Goal: Task Accomplishment & Management: Manage account settings

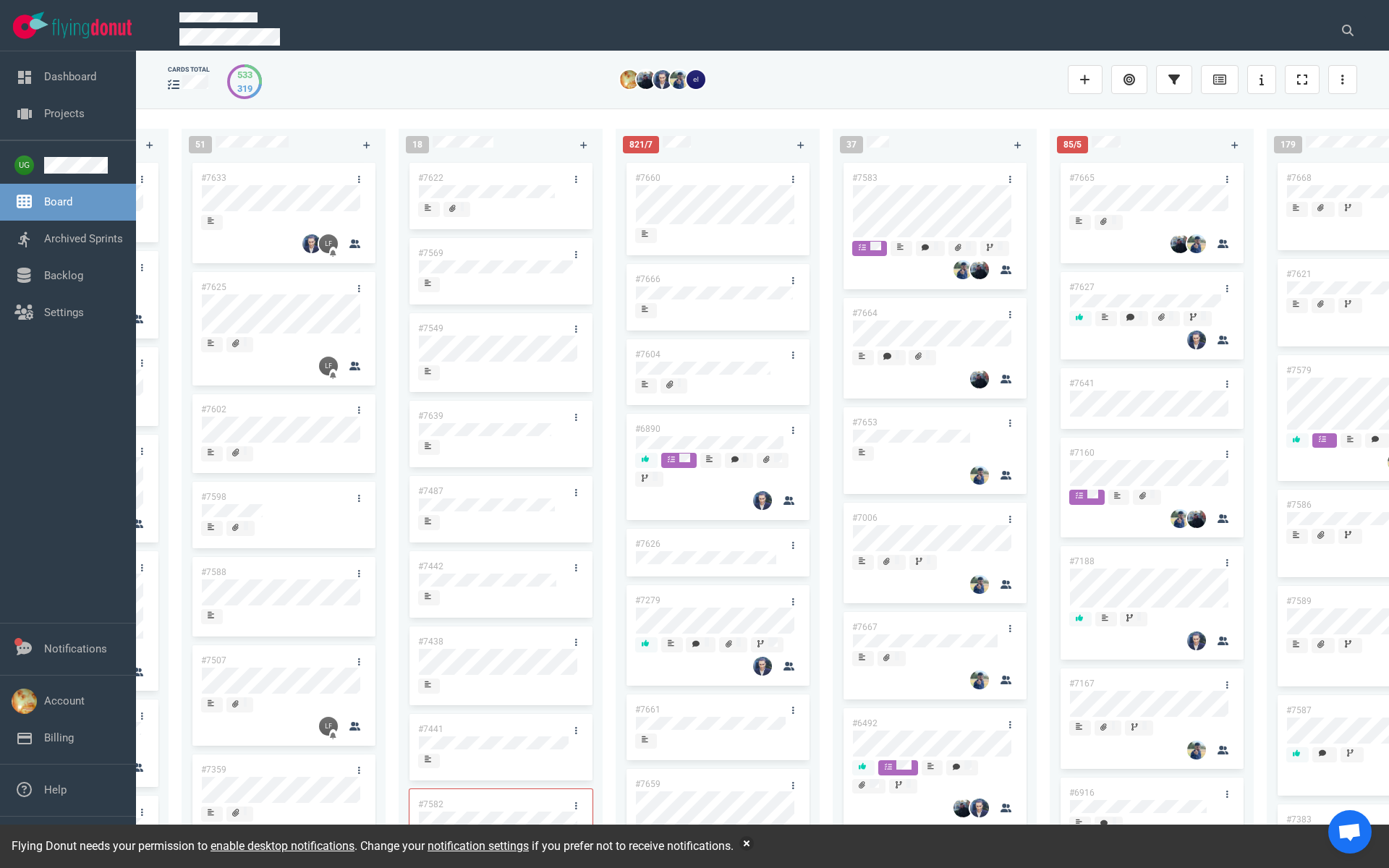
scroll to position [0, 280]
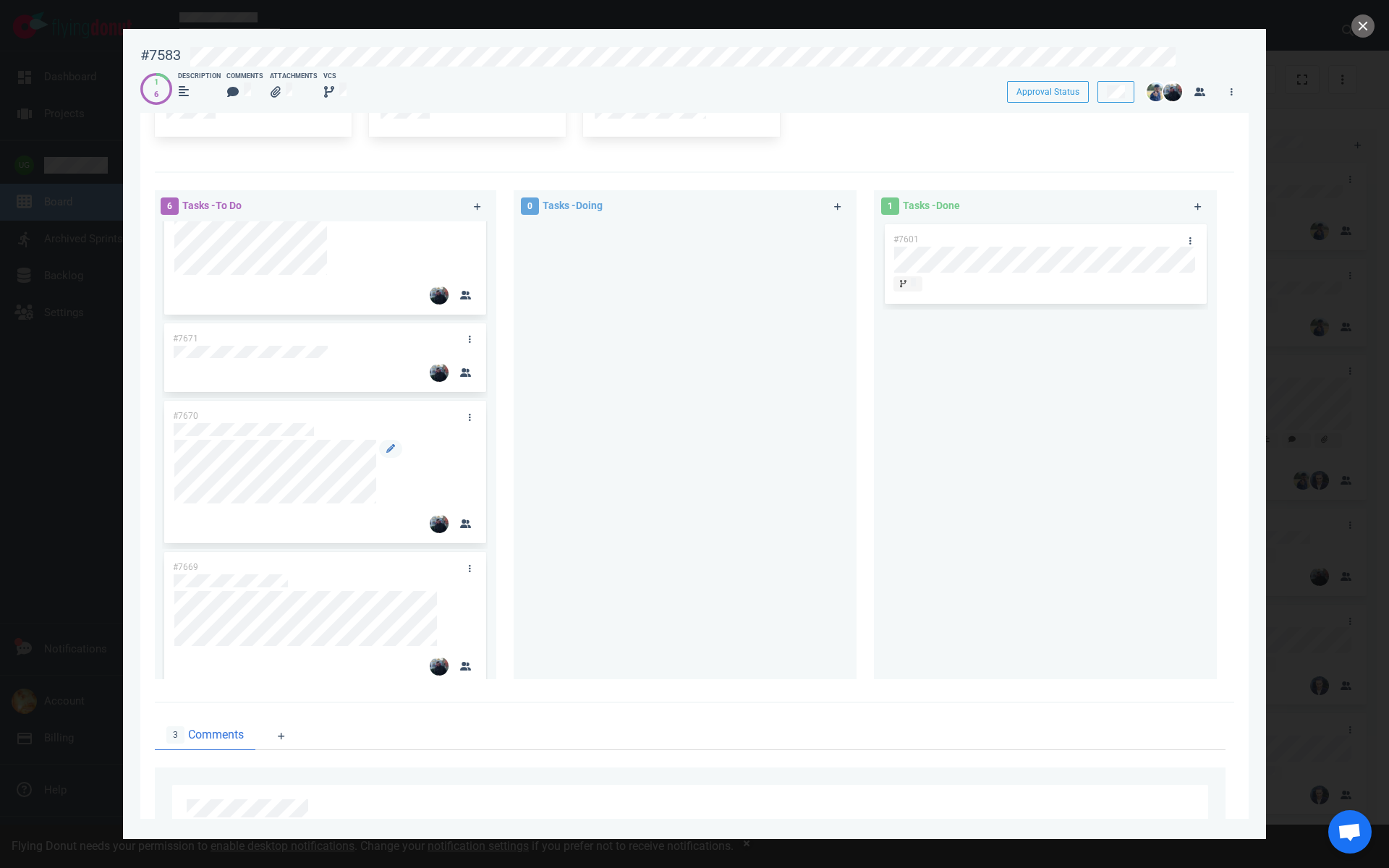
scroll to position [234, 0]
click at [336, 413] on div at bounding box center [325, 417] width 303 height 13
click at [173, 418] on div "#7670" at bounding box center [325, 460] width 304 height 142
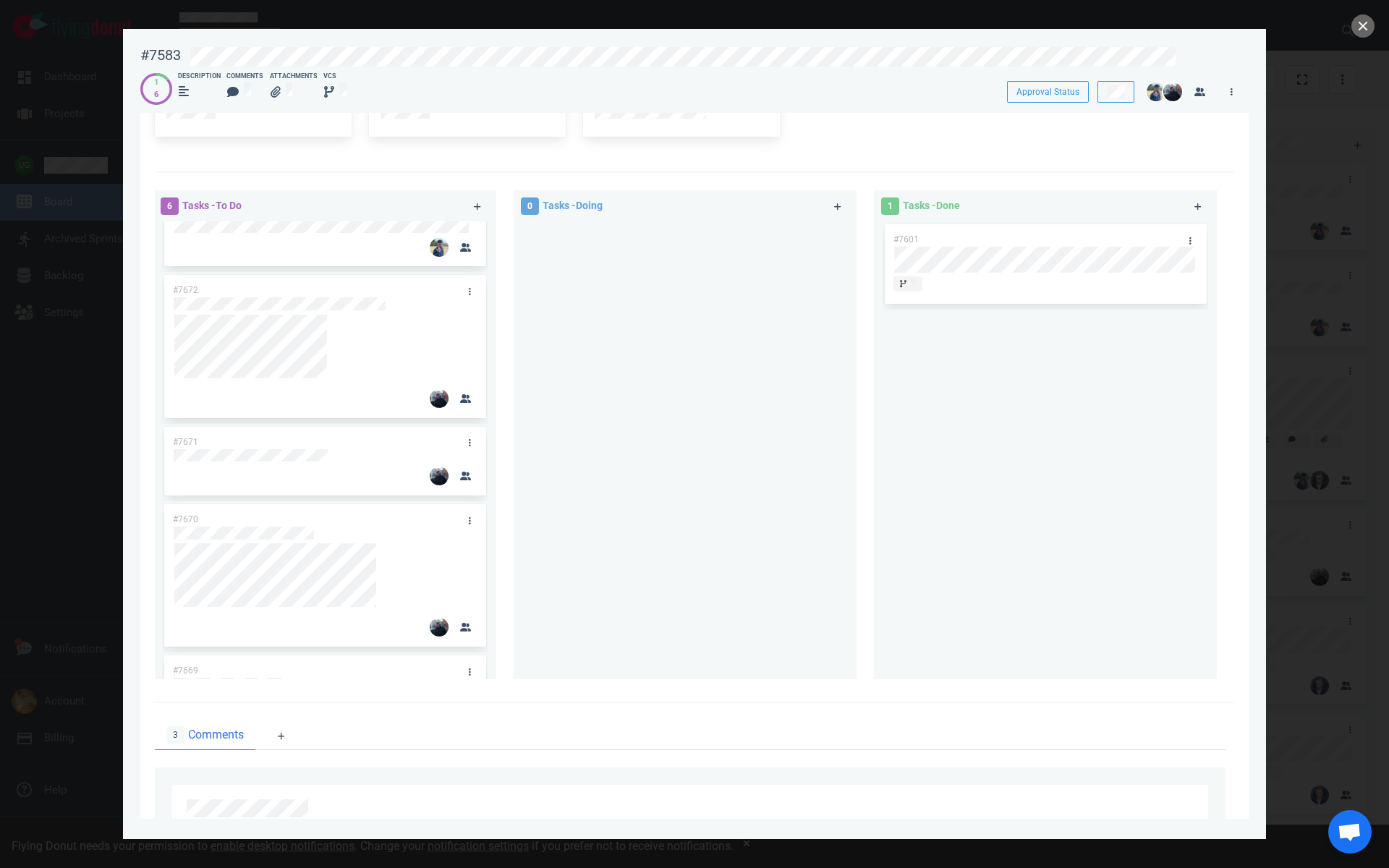
scroll to position [126, 0]
click at [156, 525] on div "#7674 #7673 #7672 #7671 #7670 #7669" at bounding box center [325, 325] width 343 height 458
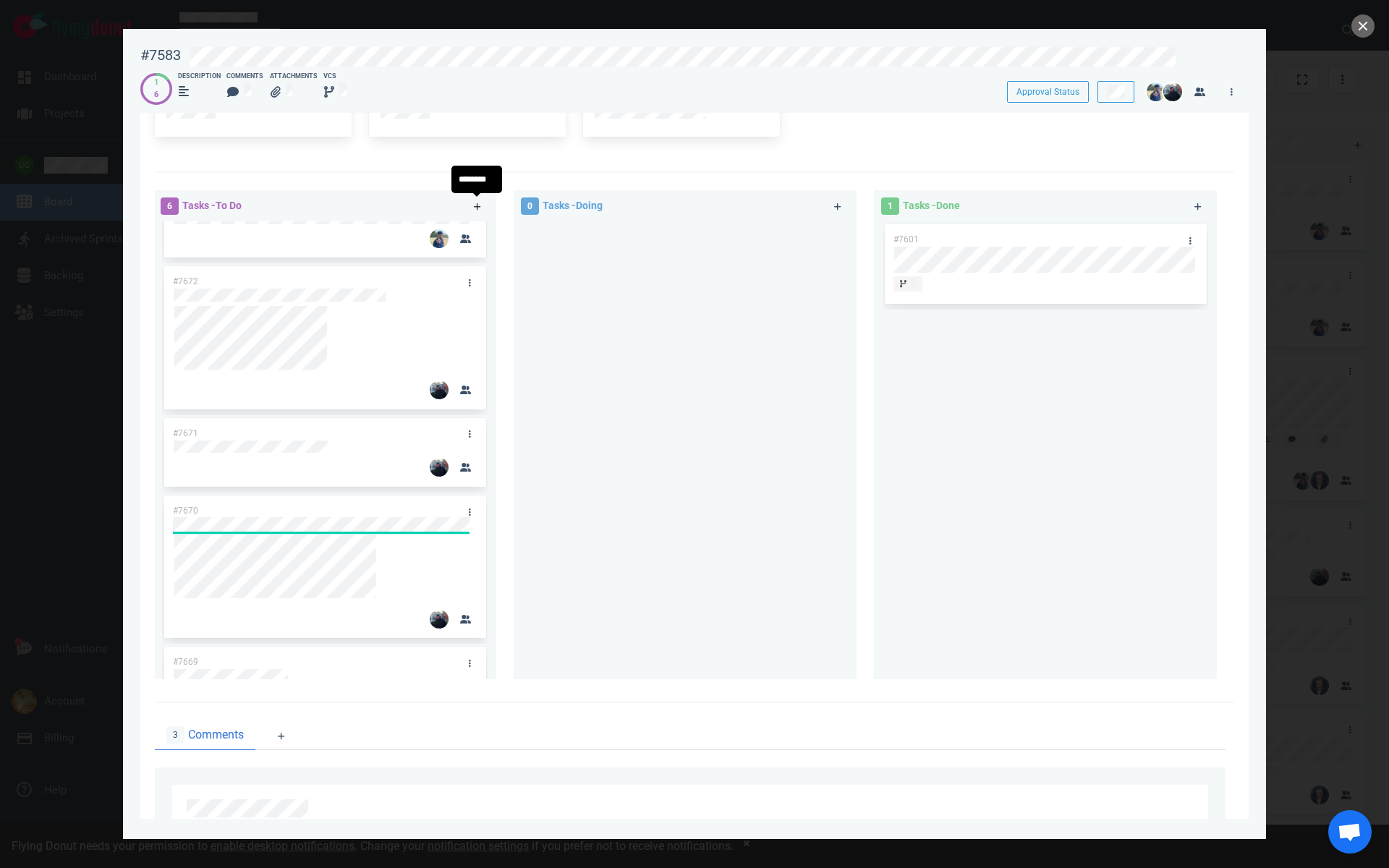
click at [474, 203] on icon at bounding box center [478, 206] width 8 height 9
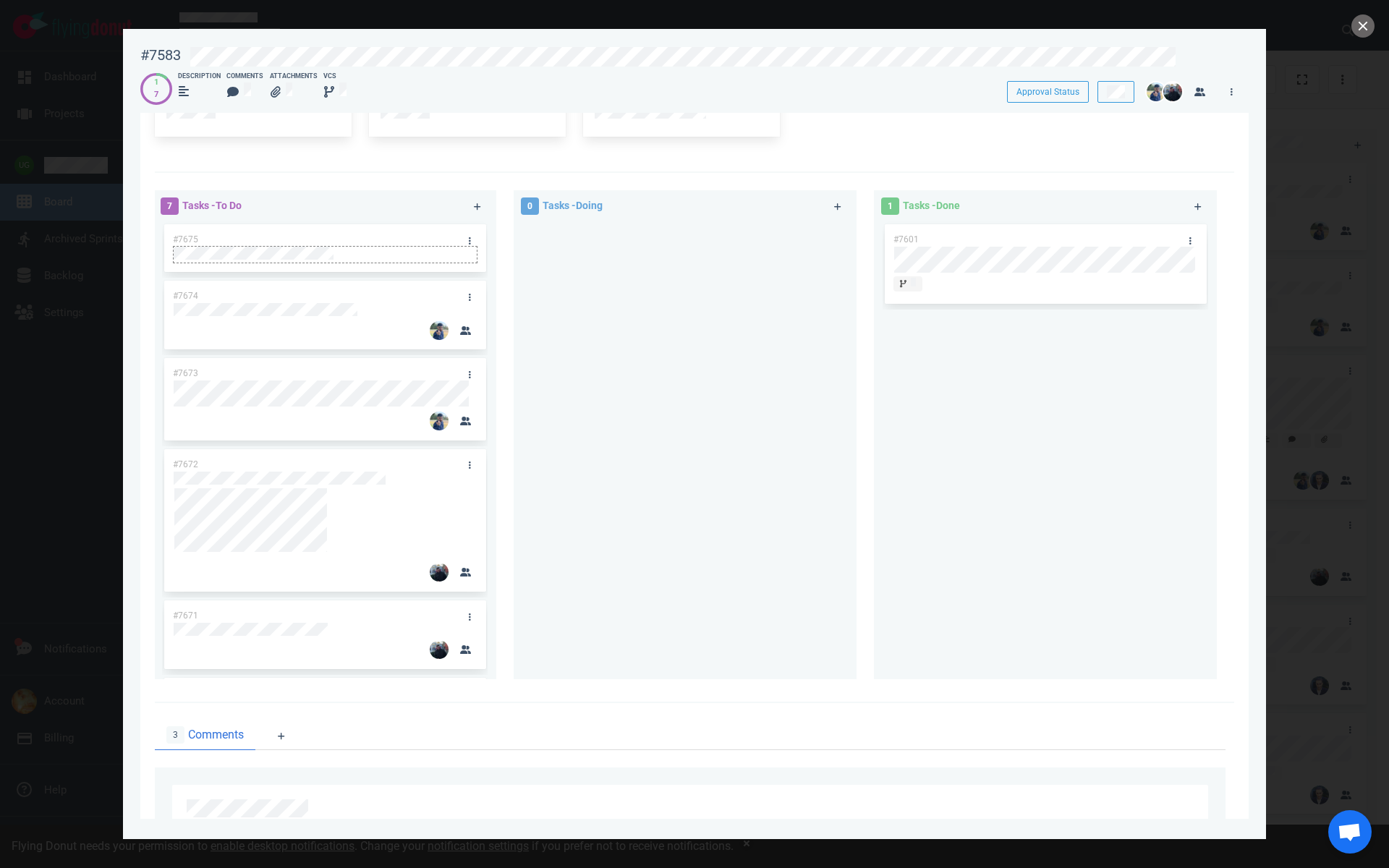
click at [461, 246] on div at bounding box center [325, 255] width 304 height 17
click at [468, 239] on icon at bounding box center [469, 240] width 2 height 9
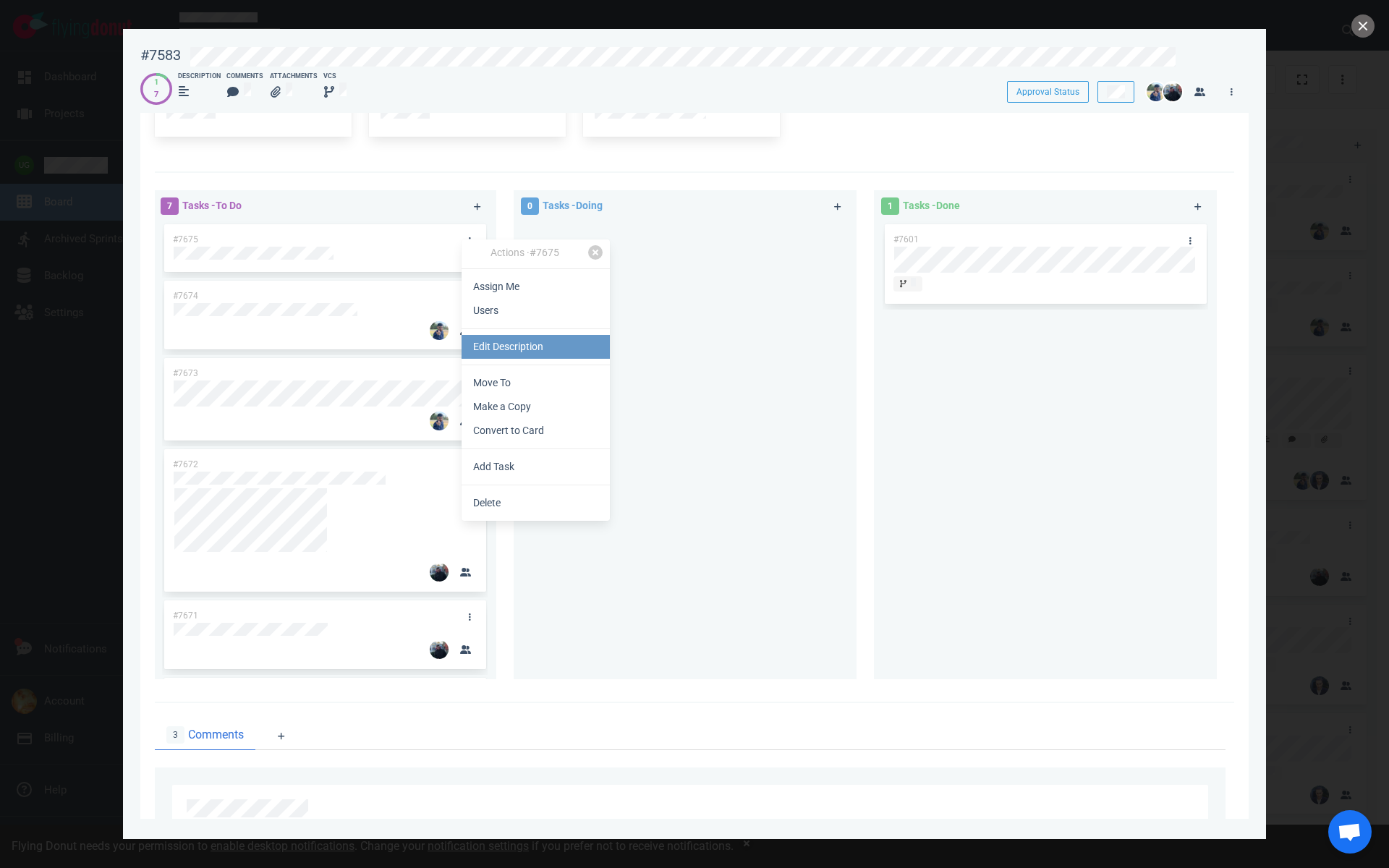
click at [497, 347] on link "Edit Description" at bounding box center [536, 346] width 149 height 24
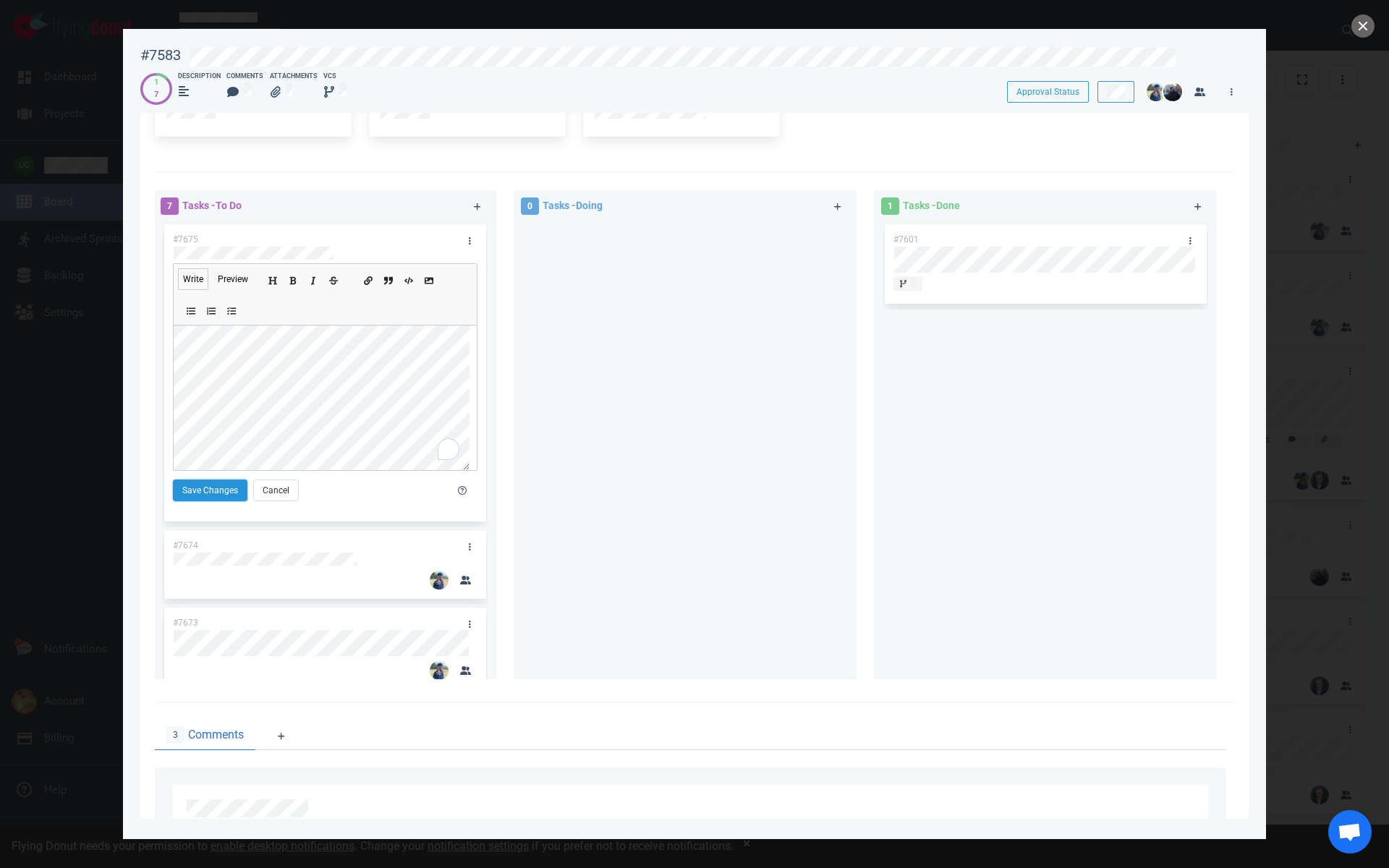
click at [222, 497] on button "Save Changes" at bounding box center [210, 490] width 74 height 22
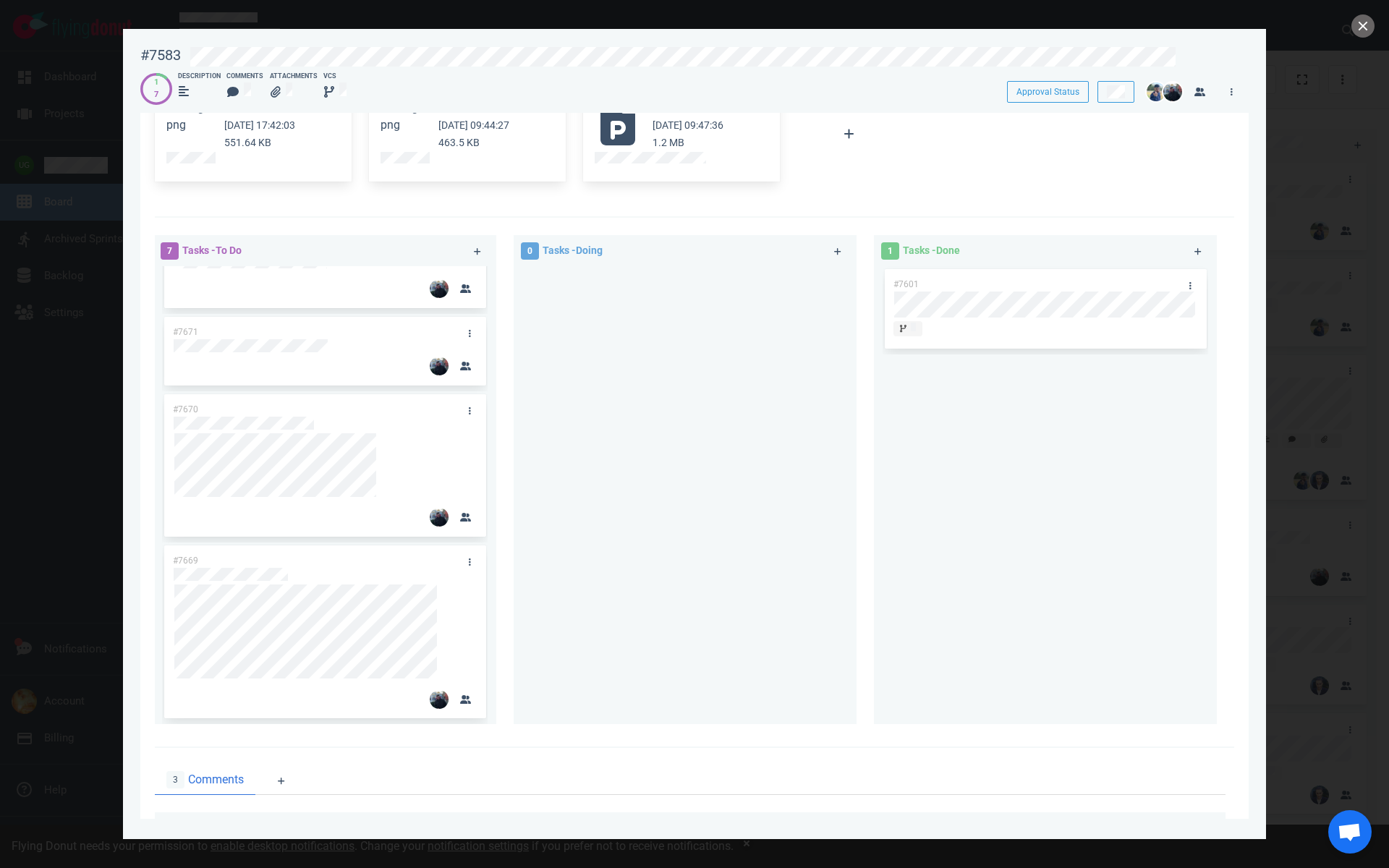
scroll to position [817, 0]
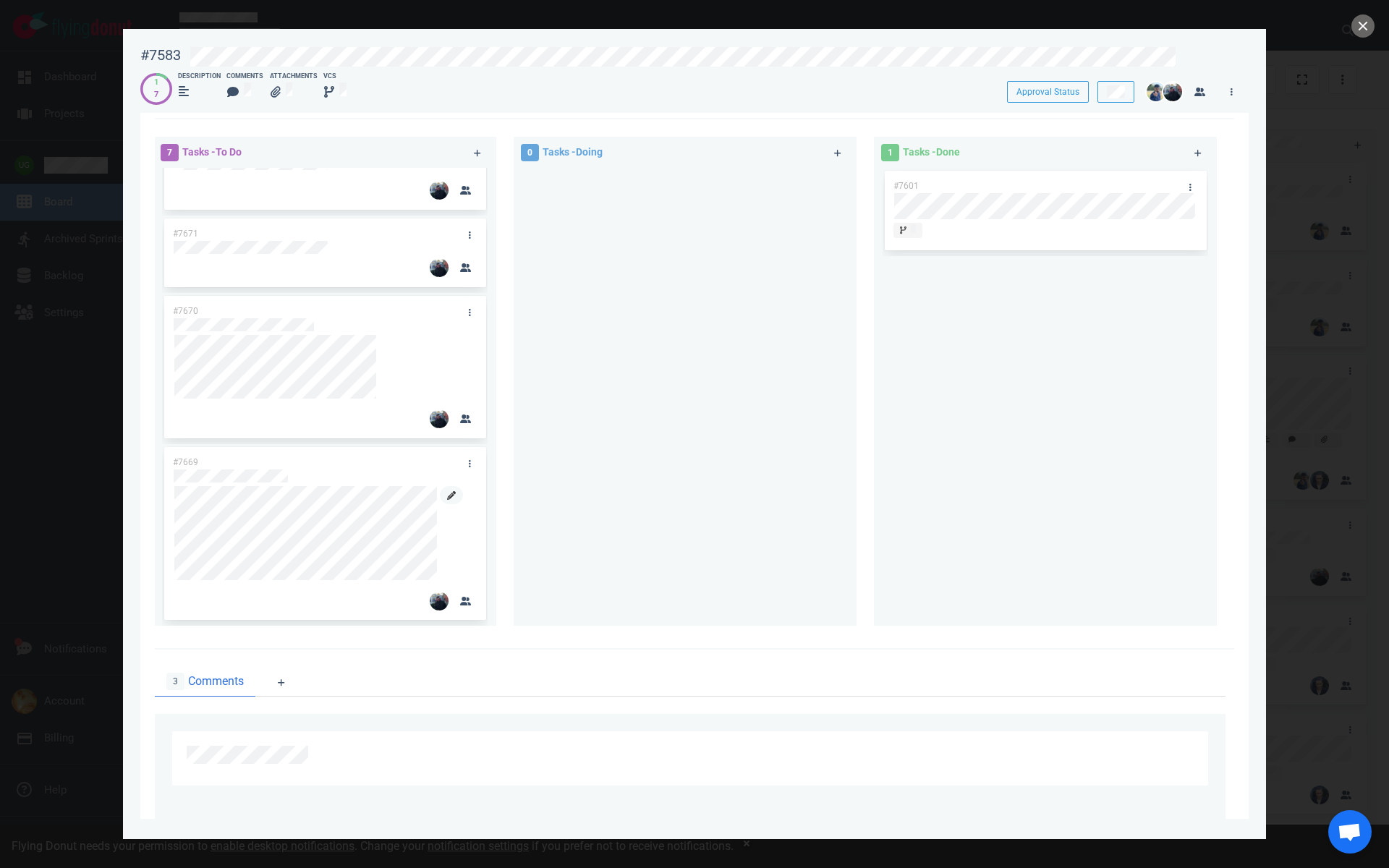
click at [450, 498] on icon at bounding box center [451, 495] width 9 height 9
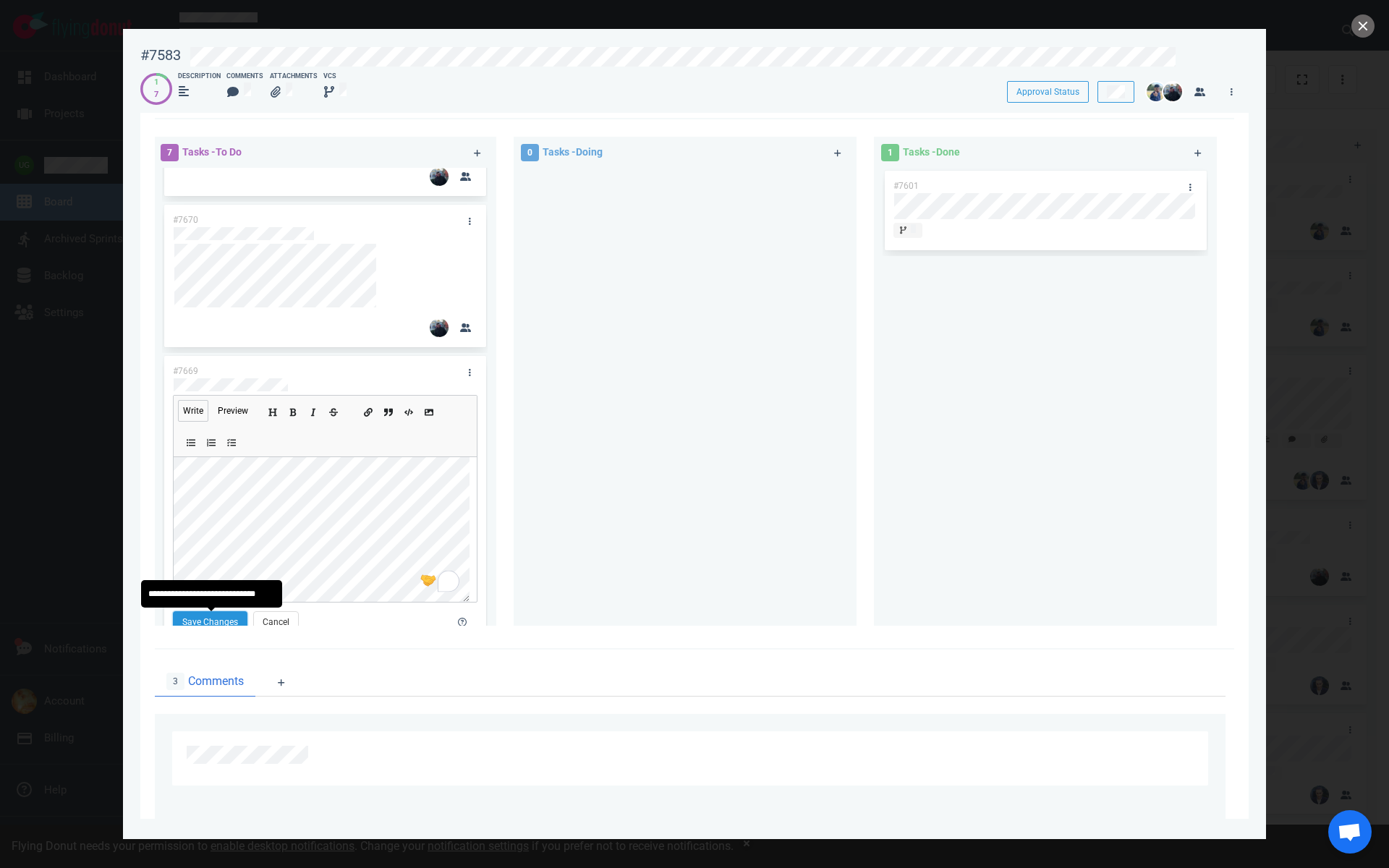
click at [192, 619] on button "Save Changes" at bounding box center [210, 622] width 74 height 22
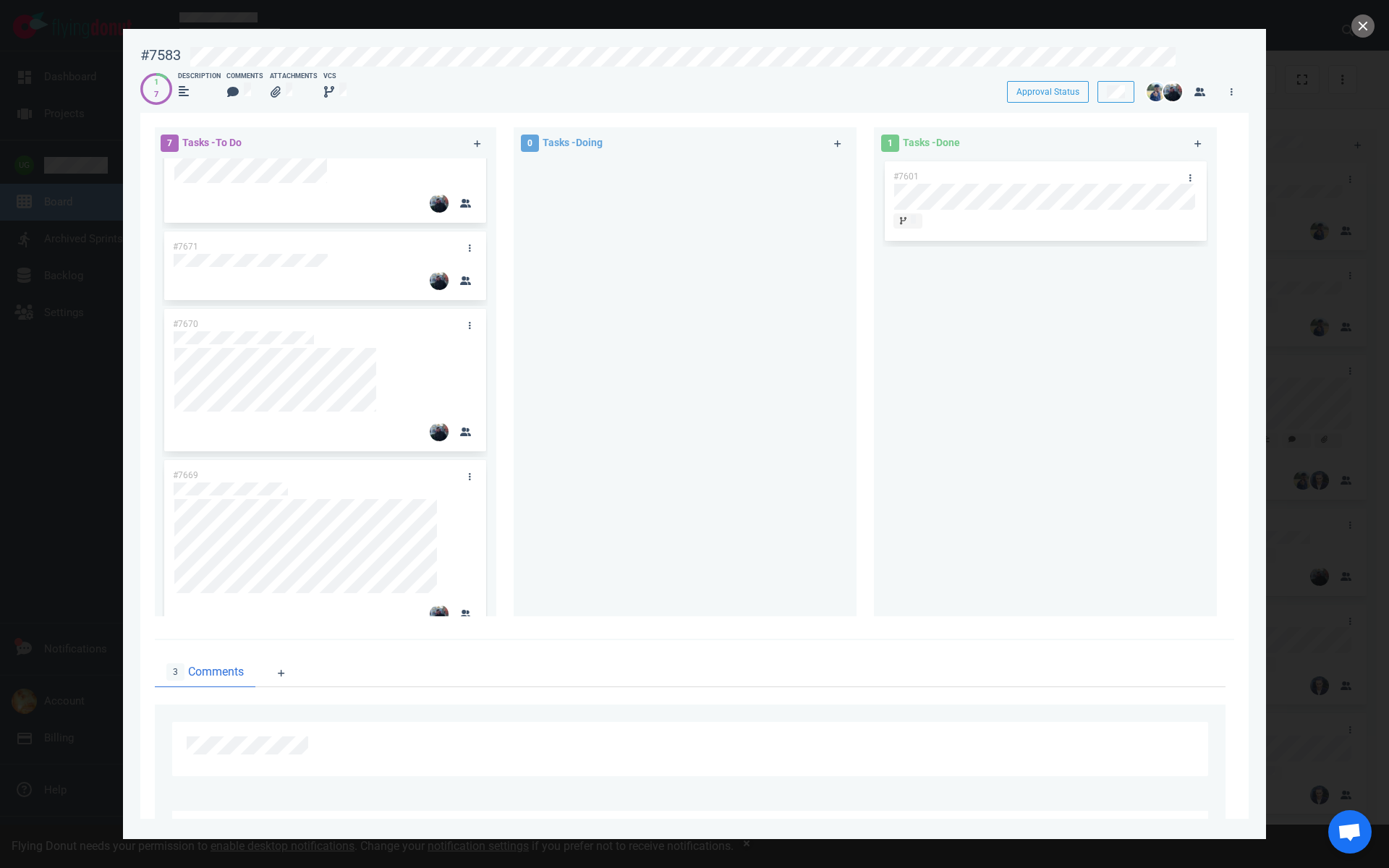
scroll to position [364, 0]
click at [453, 505] on icon at bounding box center [451, 508] width 9 height 9
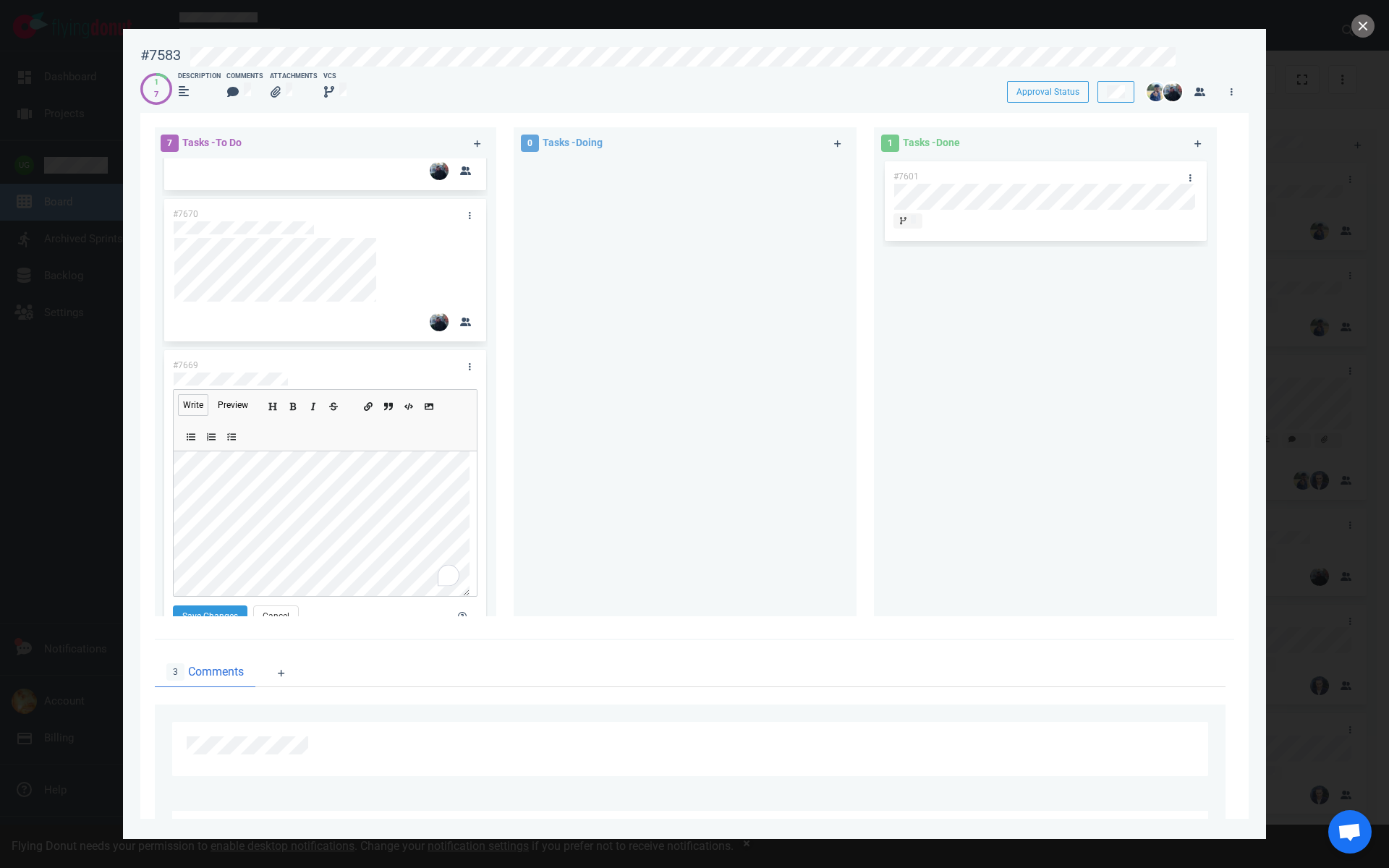
scroll to position [493, 0]
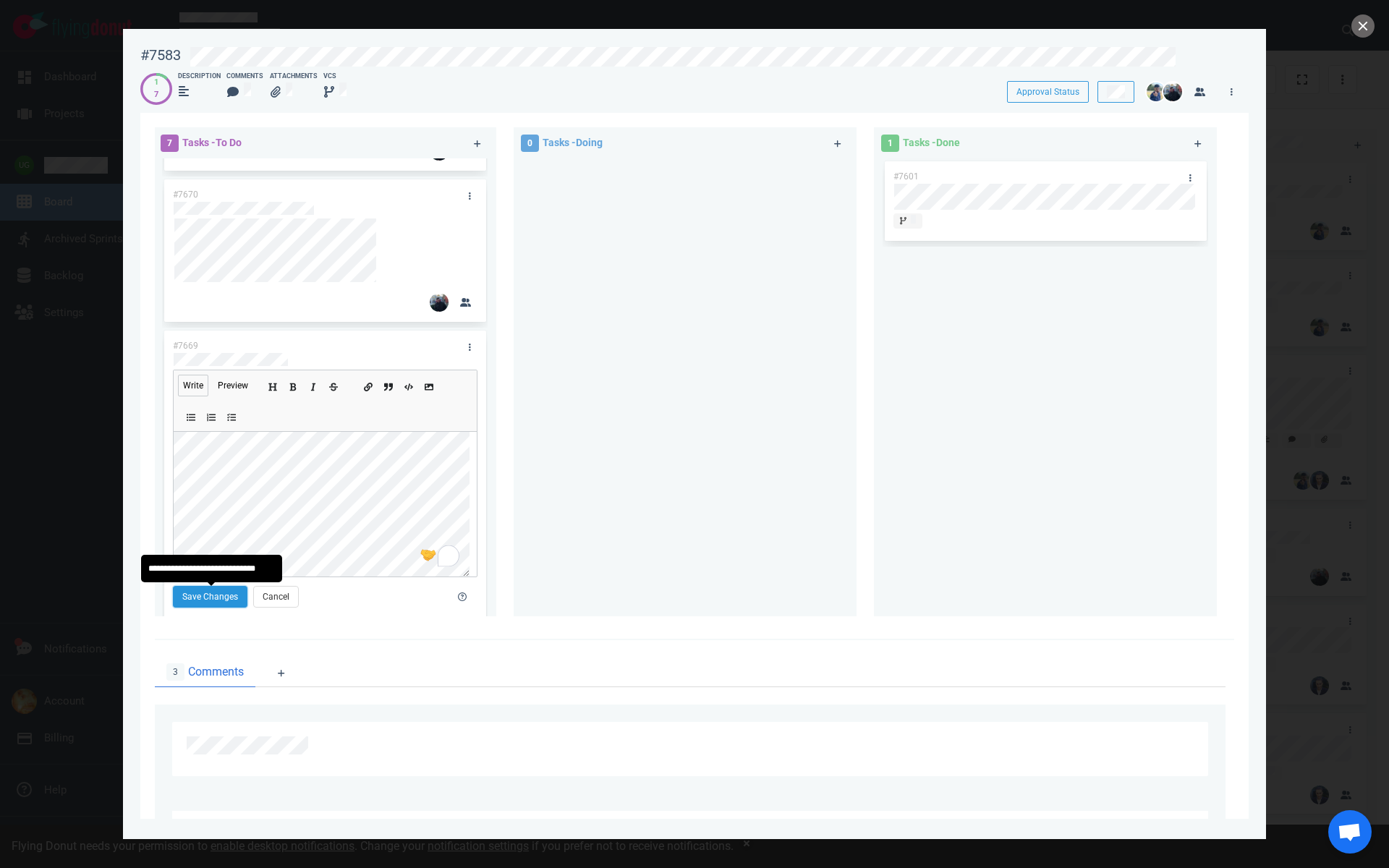
click at [214, 592] on button "Save Changes" at bounding box center [210, 597] width 74 height 22
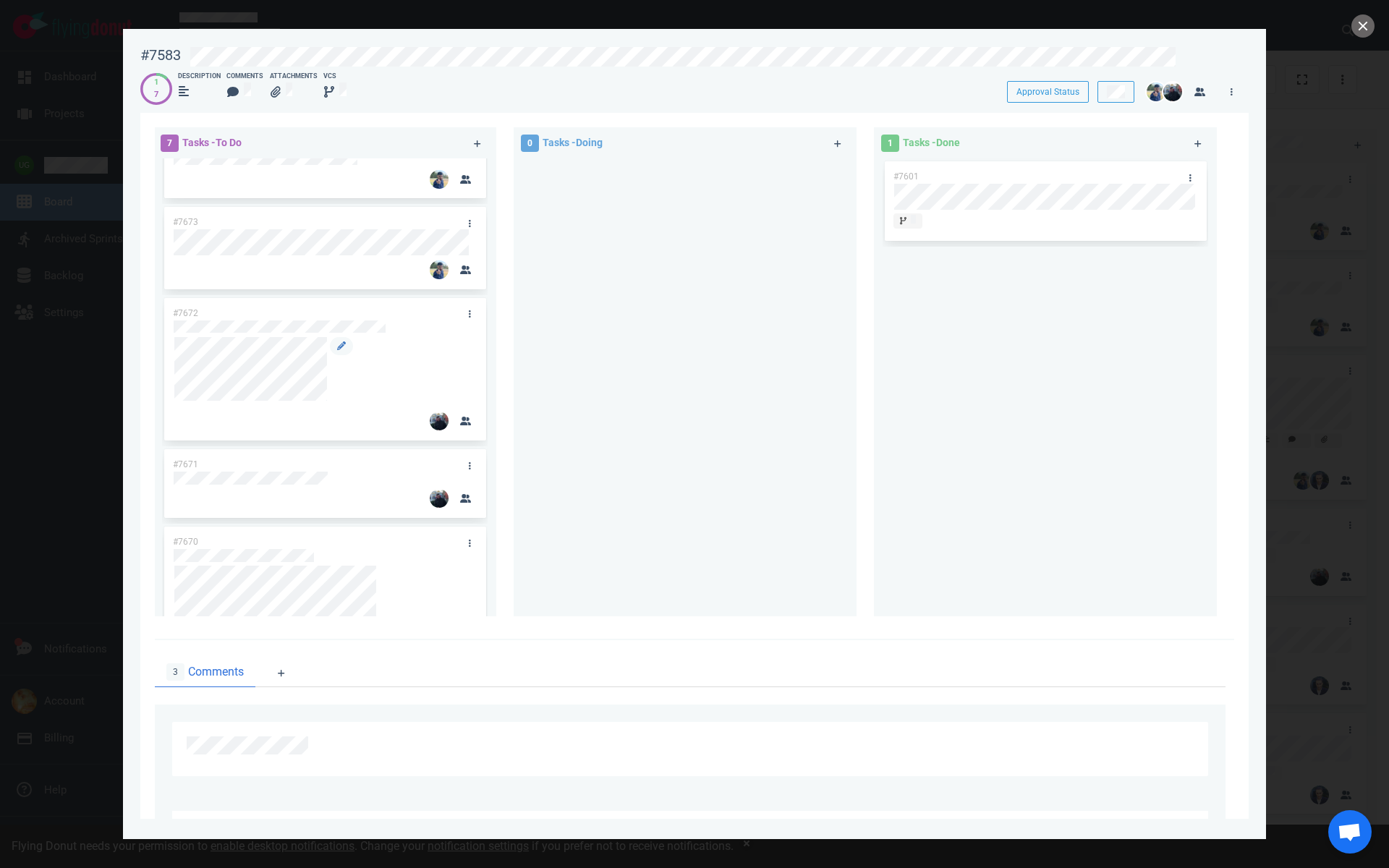
scroll to position [152, 0]
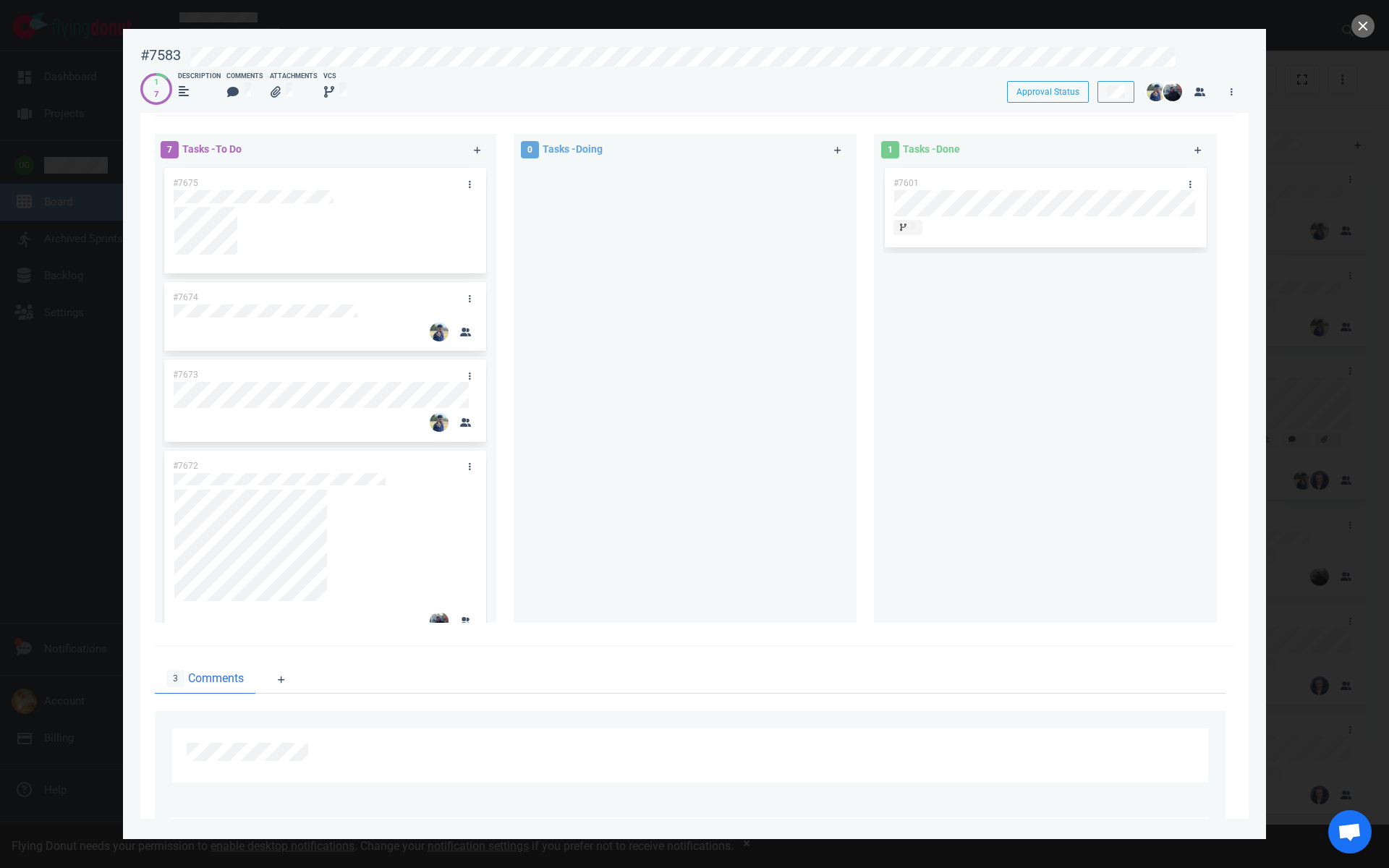
scroll to position [817, 0]
click at [459, 466] on link at bounding box center [470, 469] width 23 height 18
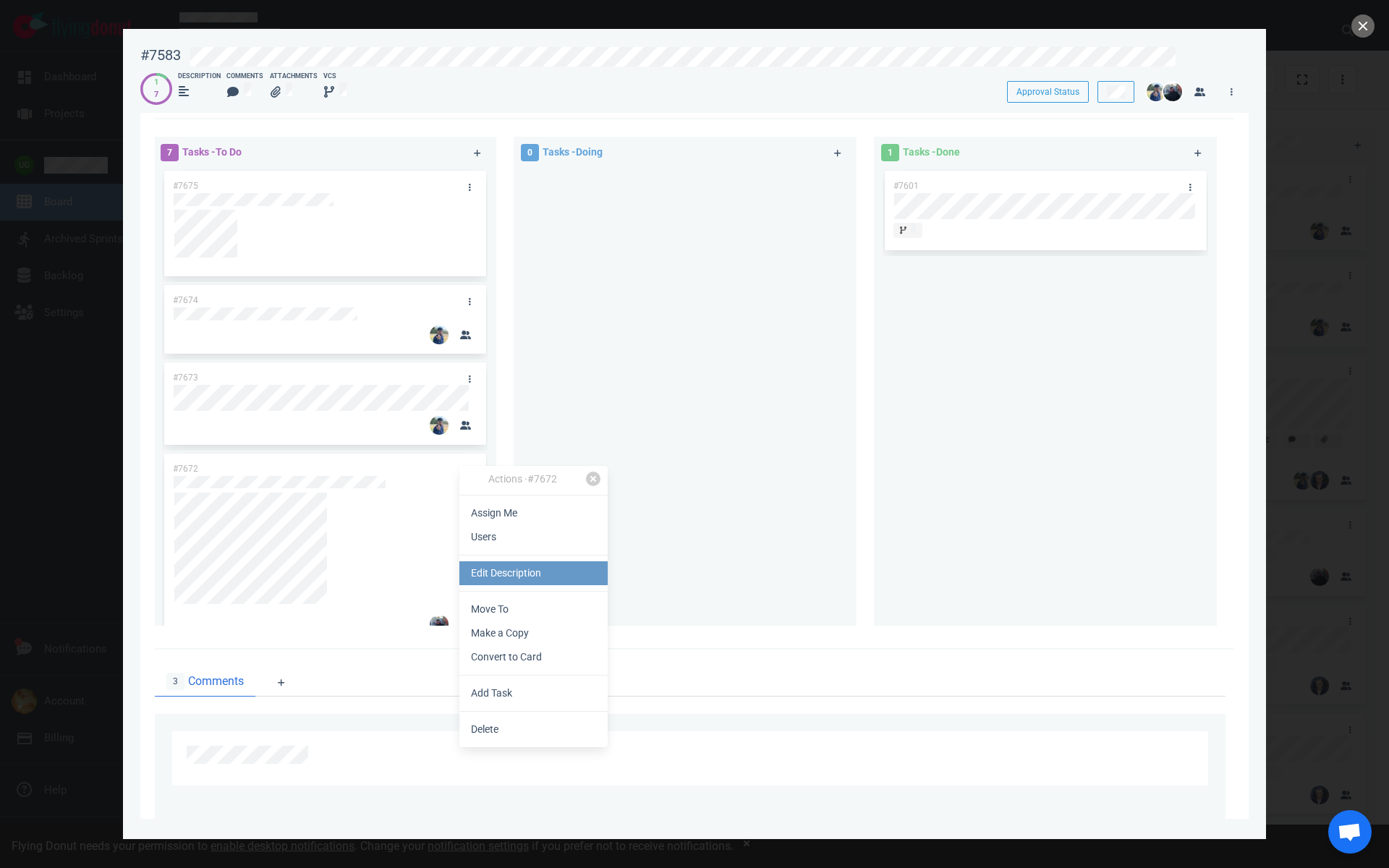
click at [504, 565] on link "Edit Description" at bounding box center [533, 573] width 149 height 24
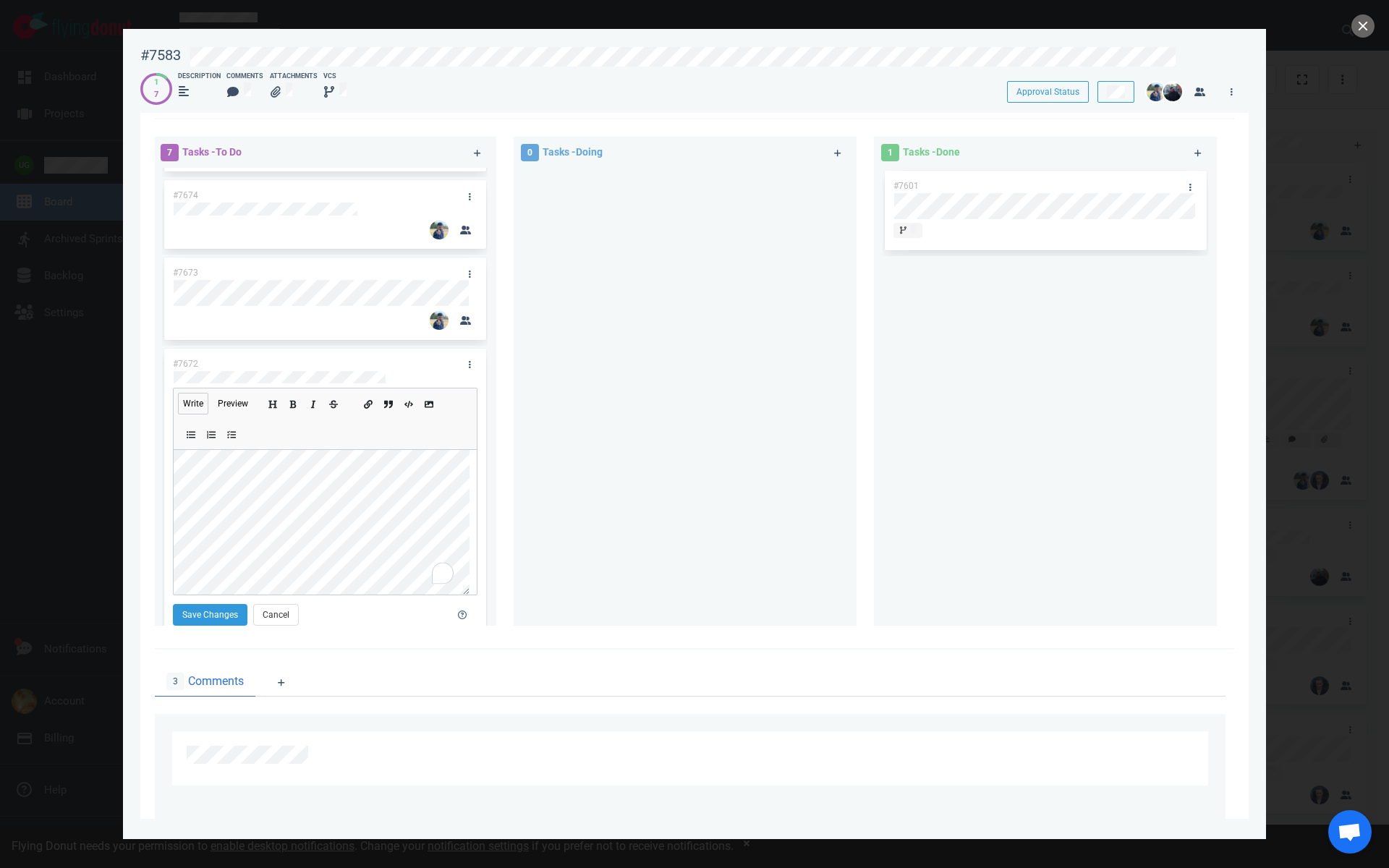
scroll to position [13, 0]
click at [191, 622] on button "Save Changes" at bounding box center [210, 615] width 74 height 22
click at [408, 398] on icon at bounding box center [405, 396] width 9 height 9
click at [212, 612] on button "Save Changes" at bounding box center [210, 615] width 74 height 22
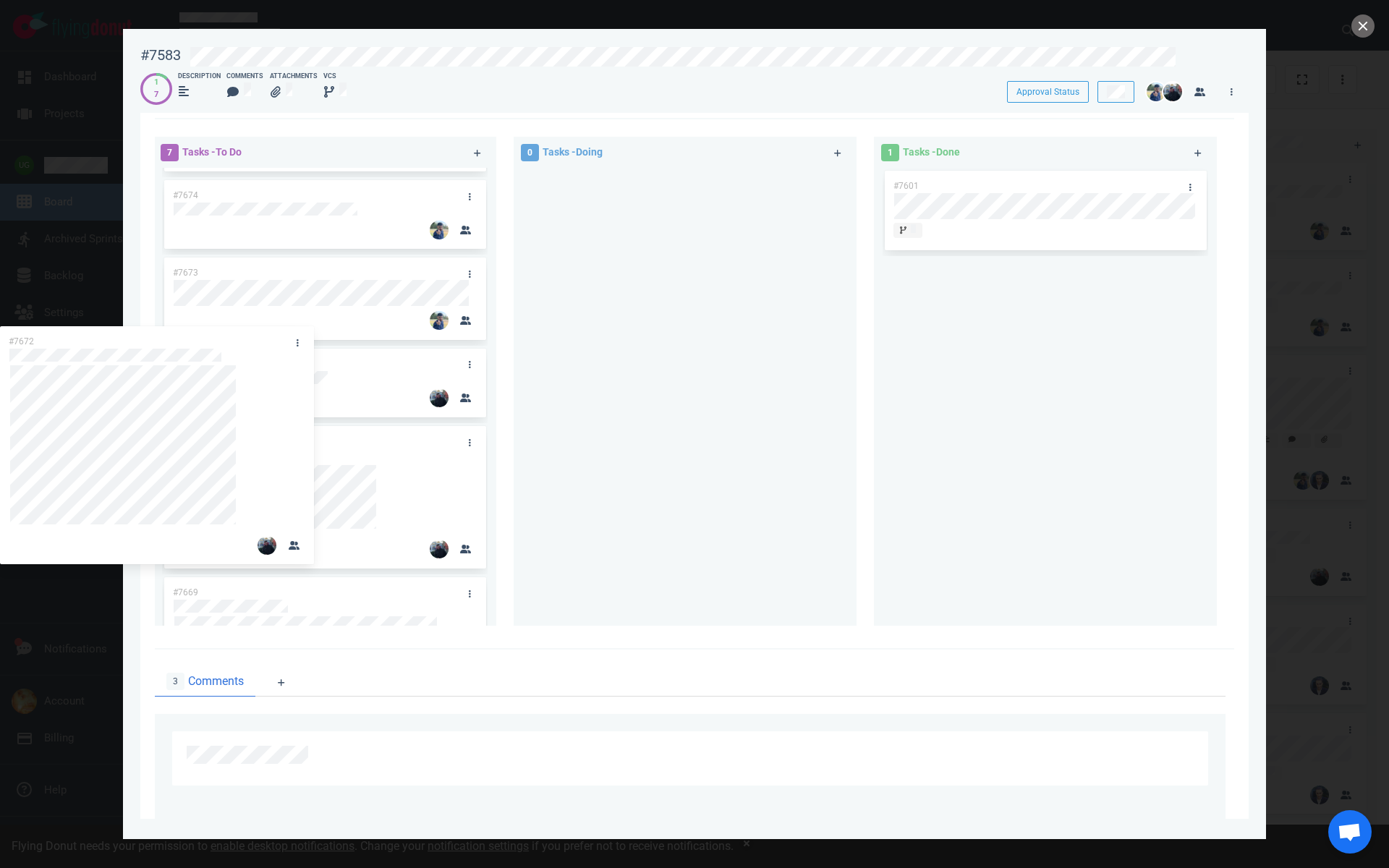
drag, startPoint x: 404, startPoint y: 525, endPoint x: 354, endPoint y: 504, distance: 54.2
click at [353, 504] on div "#7675 #7674 #7673 #7672 #7671 #7670 #7669 #7672" at bounding box center [325, 285] width 325 height 447
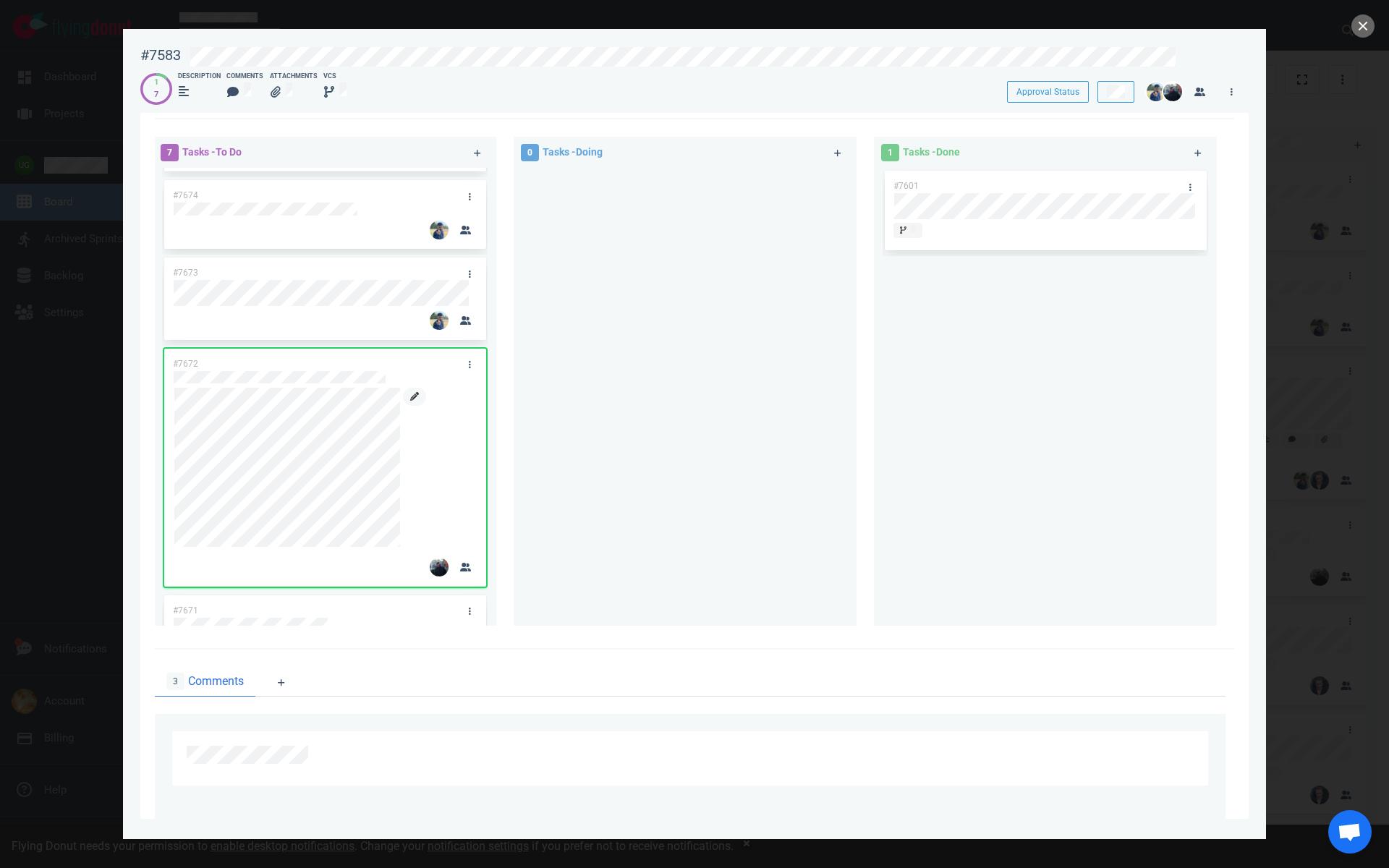
click at [415, 398] on icon at bounding box center [414, 396] width 9 height 9
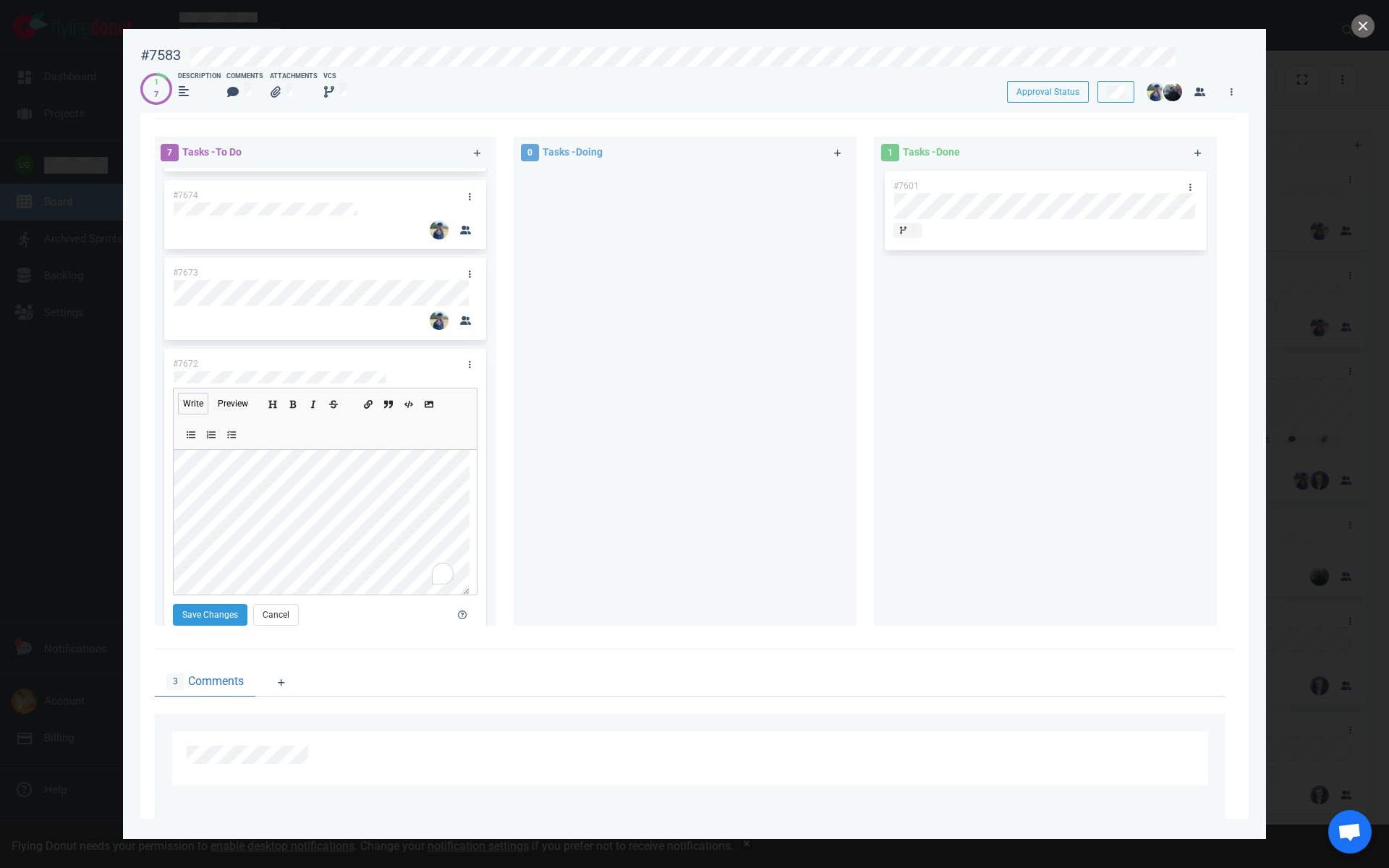
scroll to position [26, 0]
click at [167, 565] on div "#7672 Write Preview Save Changes Cancel" at bounding box center [325, 508] width 321 height 318
click at [217, 617] on button "Save Changes" at bounding box center [210, 615] width 74 height 22
drag, startPoint x: 405, startPoint y: 498, endPoint x: 433, endPoint y: 499, distance: 28.0
click at [433, 499] on div "#7675 #7674 #7673 #7672 #7671 #7670 #7669 #7672" at bounding box center [325, 285] width 325 height 447
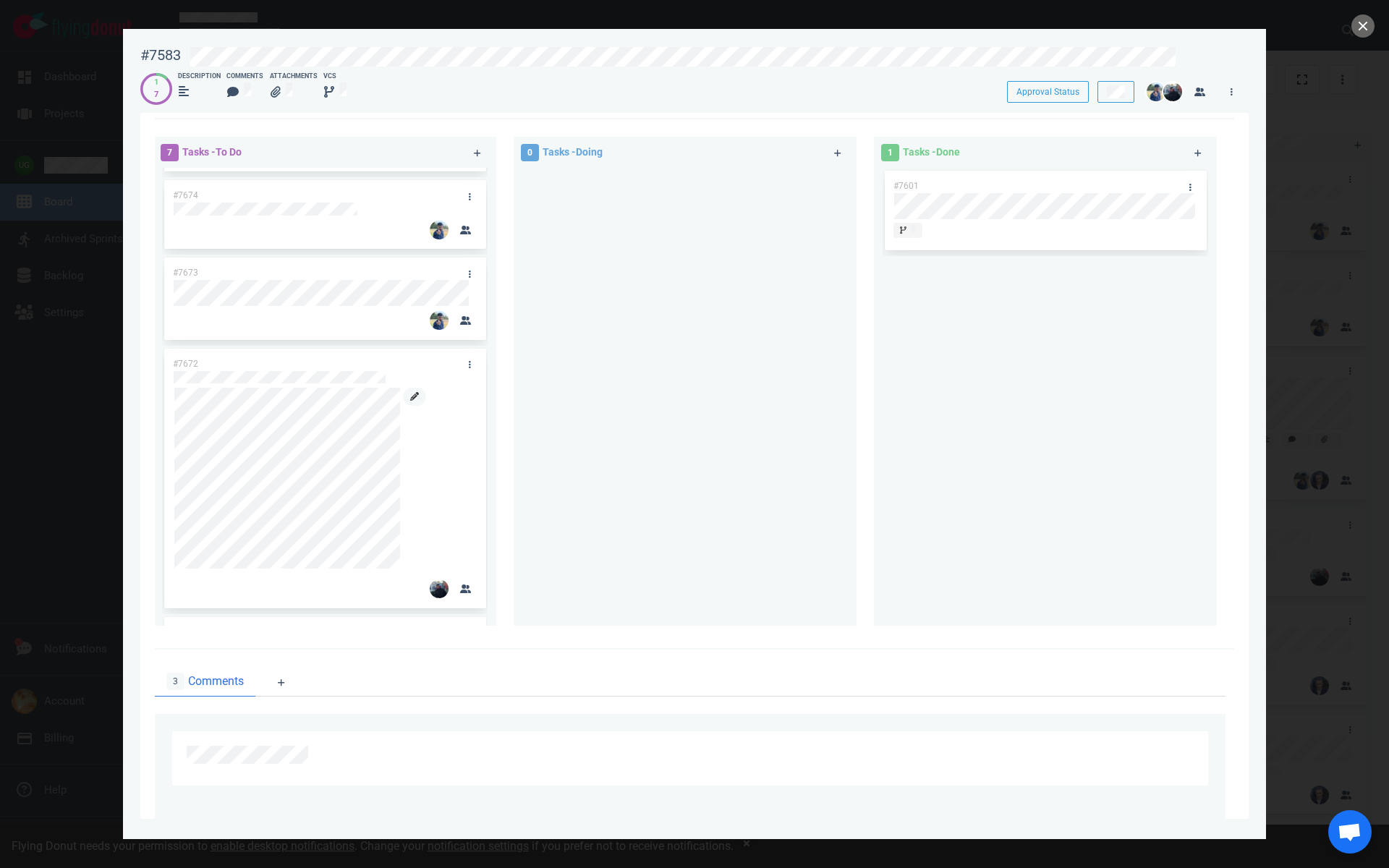
click at [416, 398] on icon at bounding box center [414, 396] width 9 height 9
click at [171, 536] on div "#7672 Write Preview Save Changes Cancel" at bounding box center [325, 508] width 321 height 318
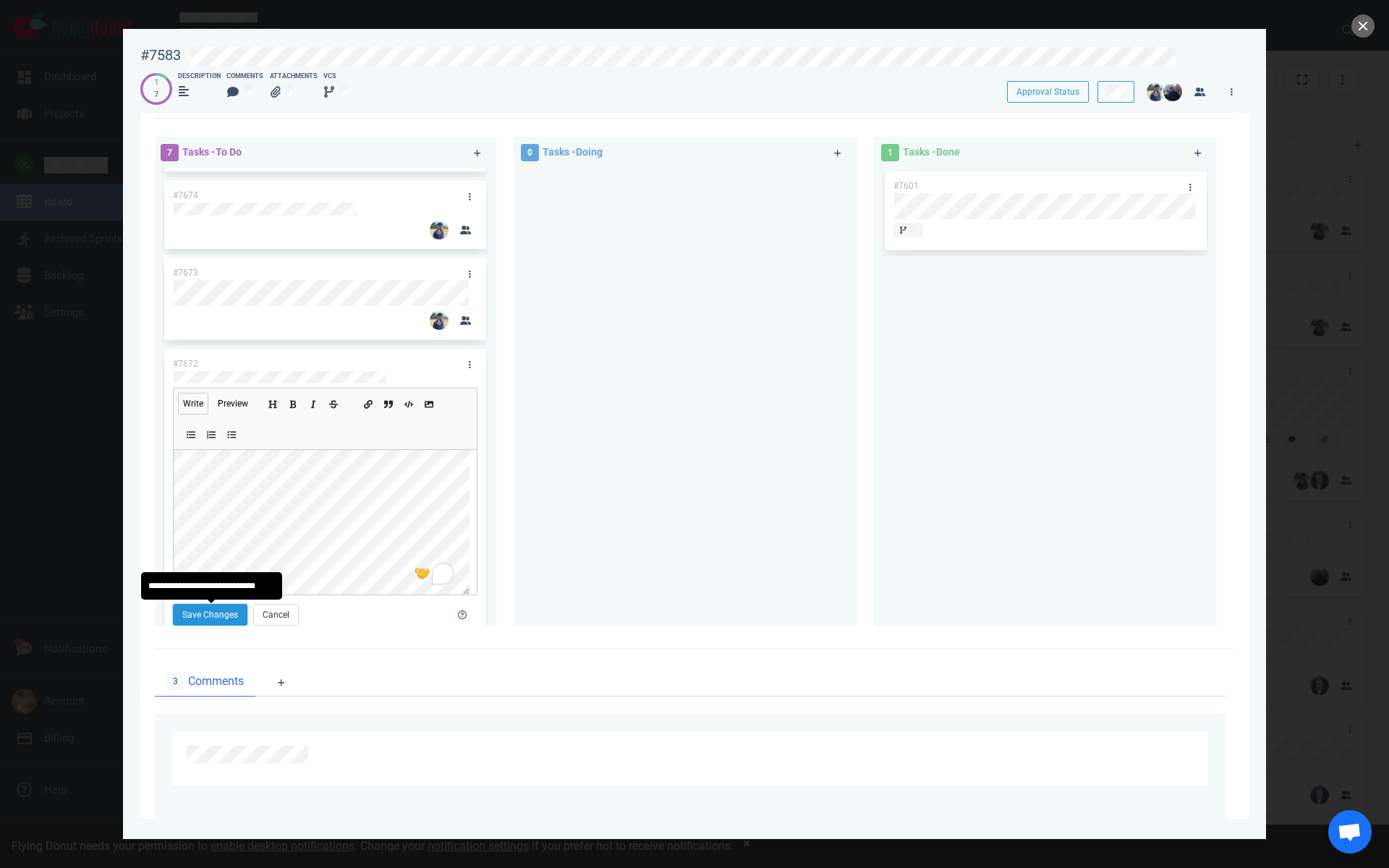
click at [224, 621] on button "Save Changes" at bounding box center [210, 615] width 74 height 22
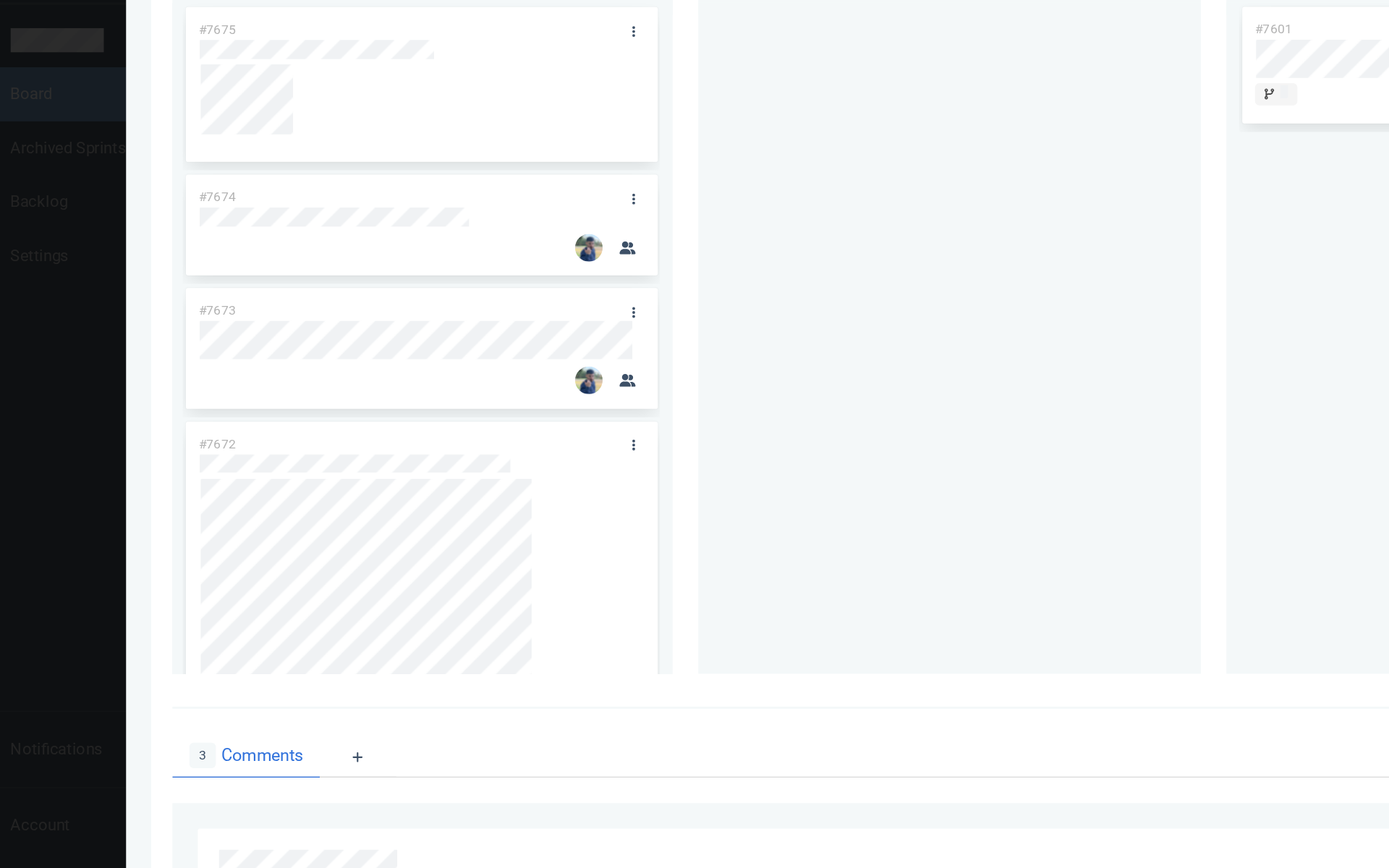
scroll to position [843, 0]
